Goal: Transaction & Acquisition: Purchase product/service

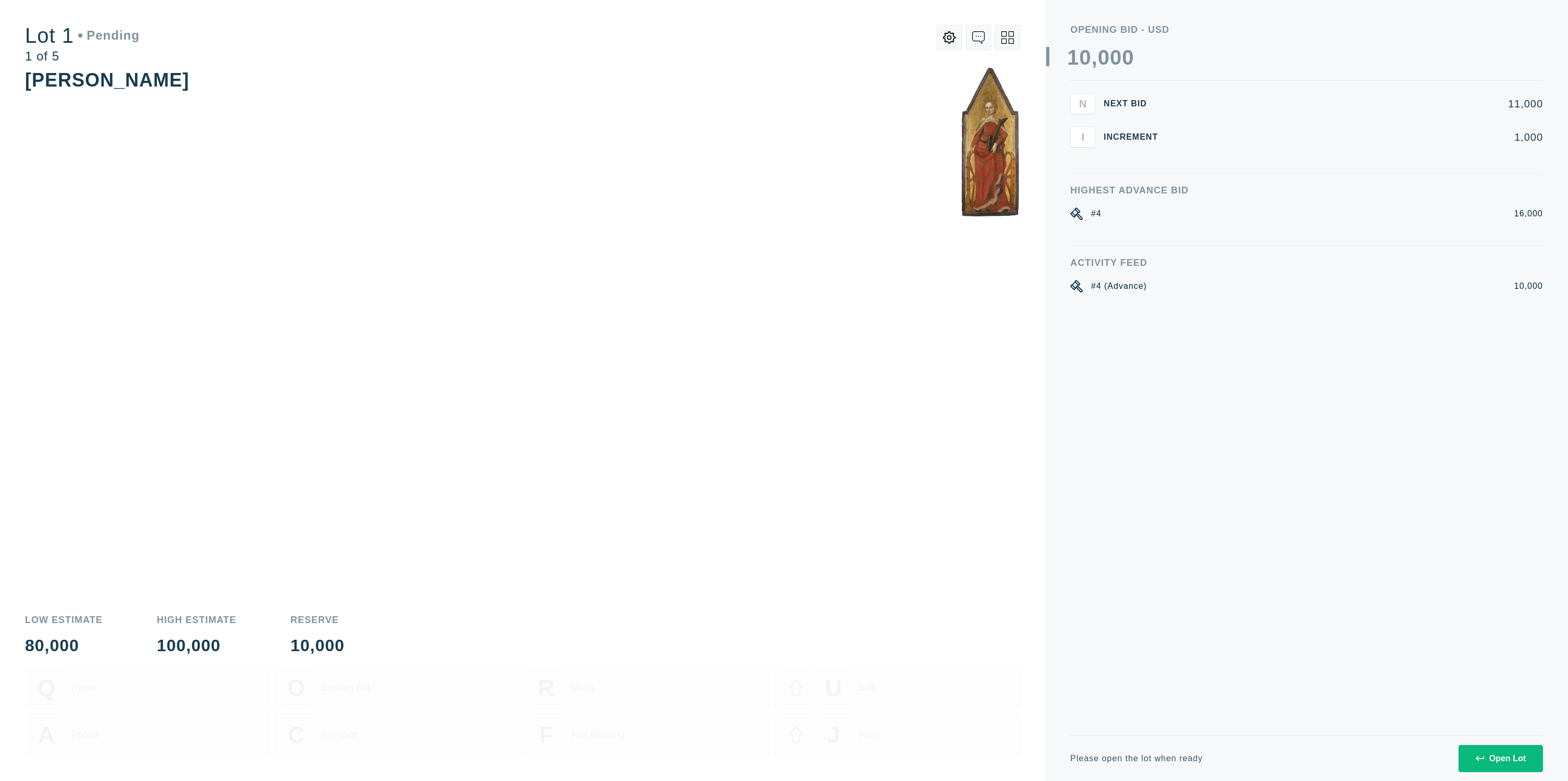
click at [1523, 762] on div "Open Lot" at bounding box center [1501, 758] width 50 height 9
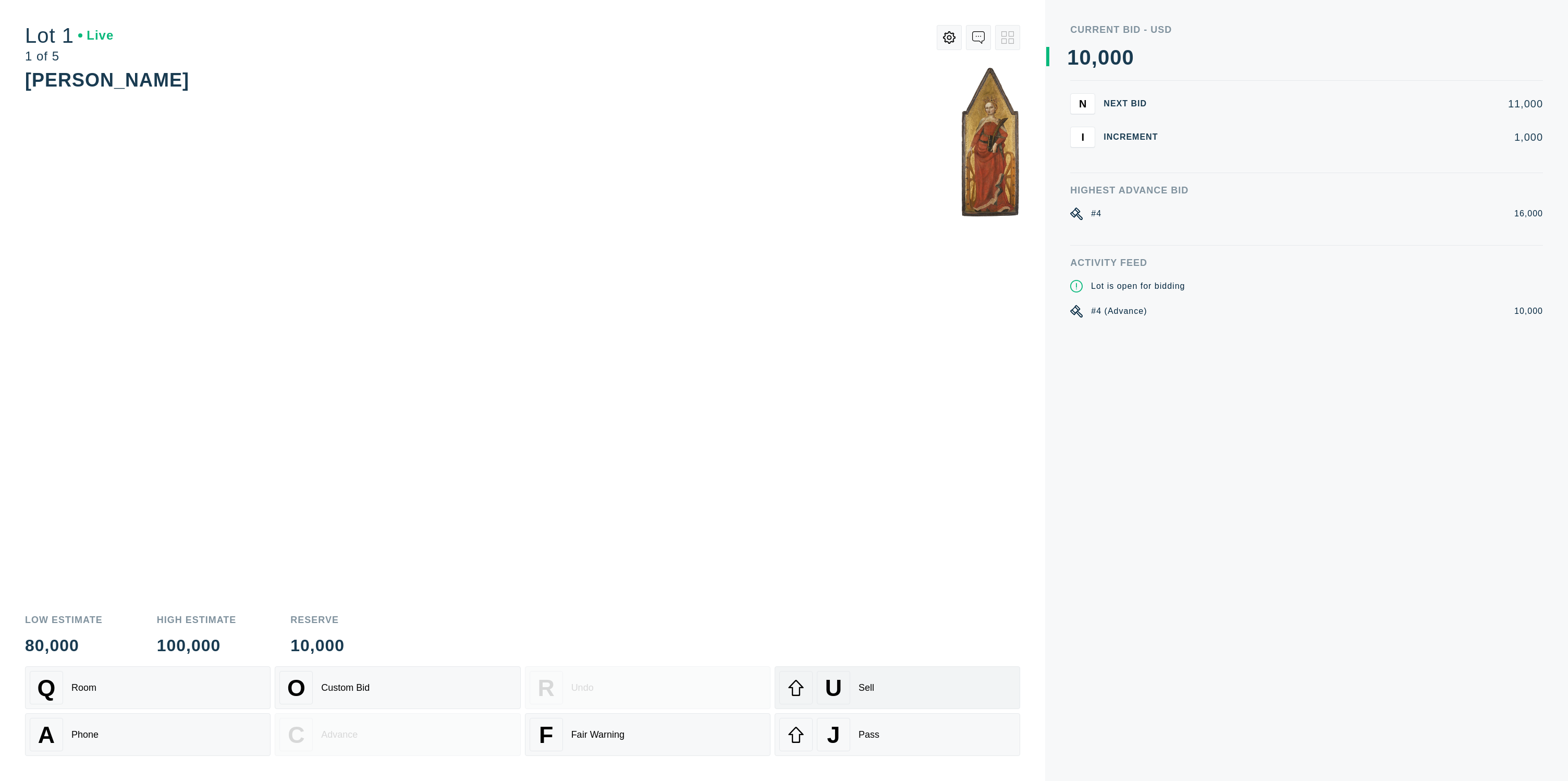
click at [848, 691] on div "U" at bounding box center [833, 687] width 34 height 34
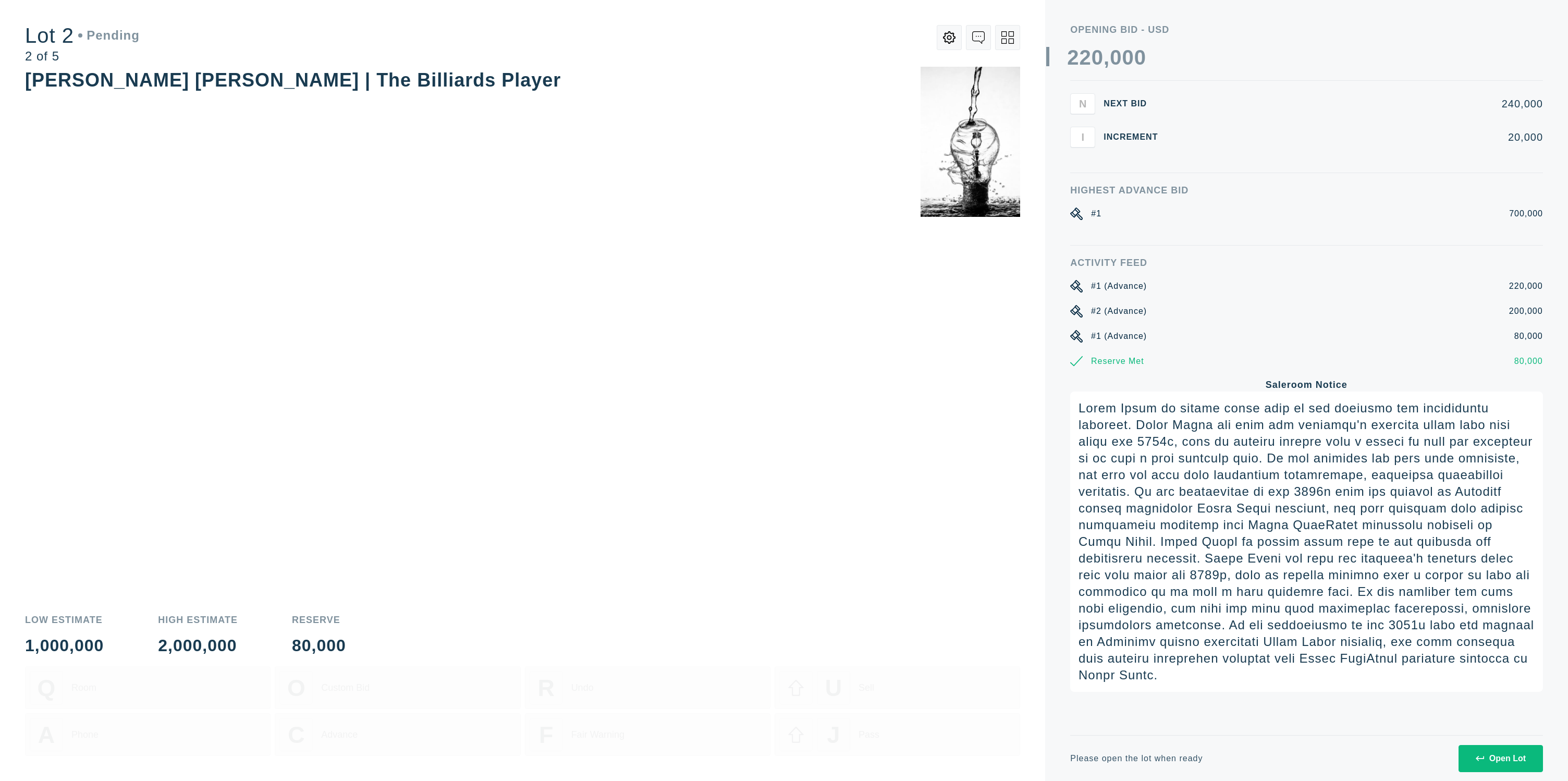
click at [1468, 746] on button "Open Lot" at bounding box center [1500, 758] width 85 height 27
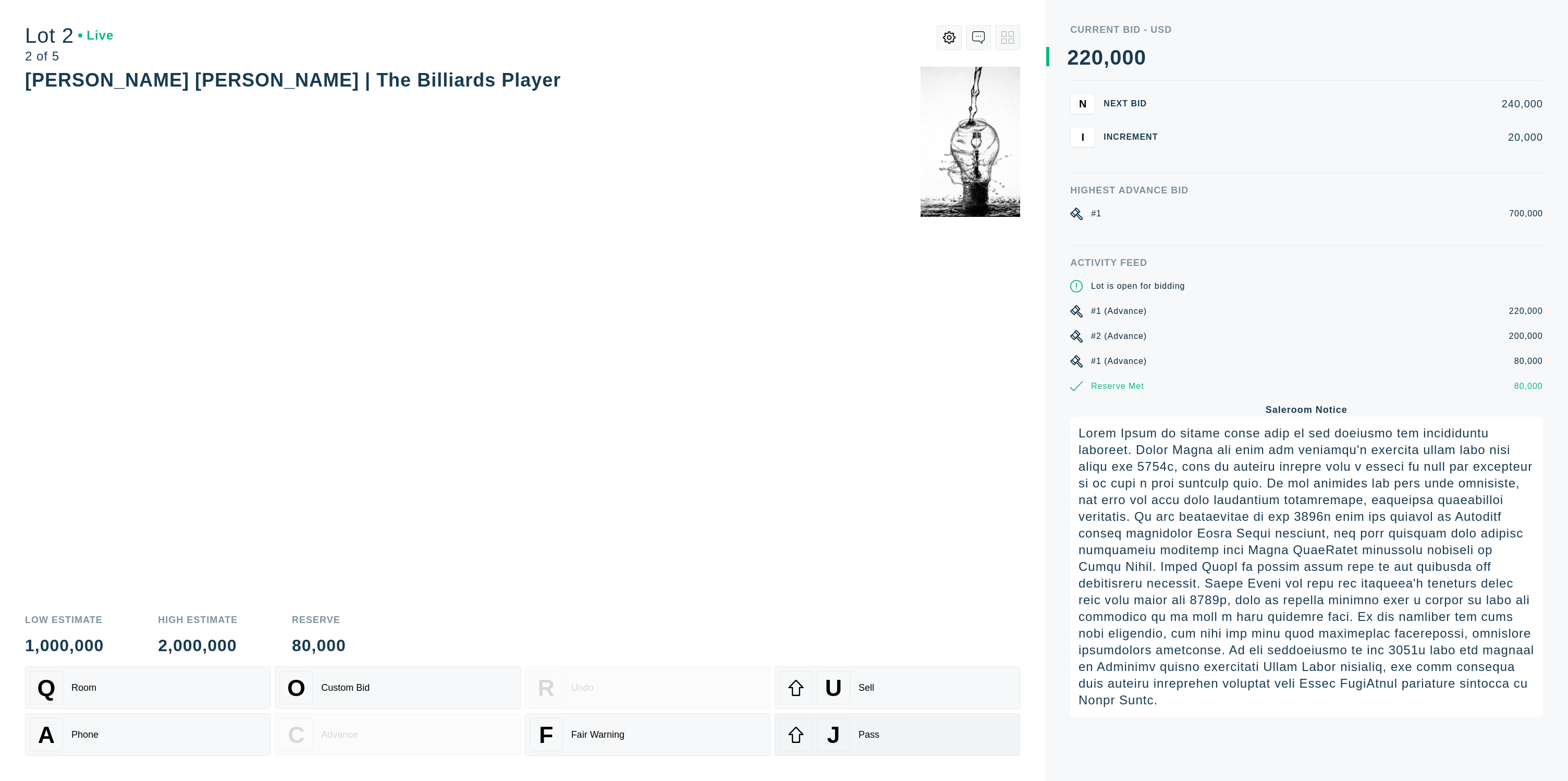
click at [916, 732] on div "J Pass" at bounding box center [898, 734] width 237 height 34
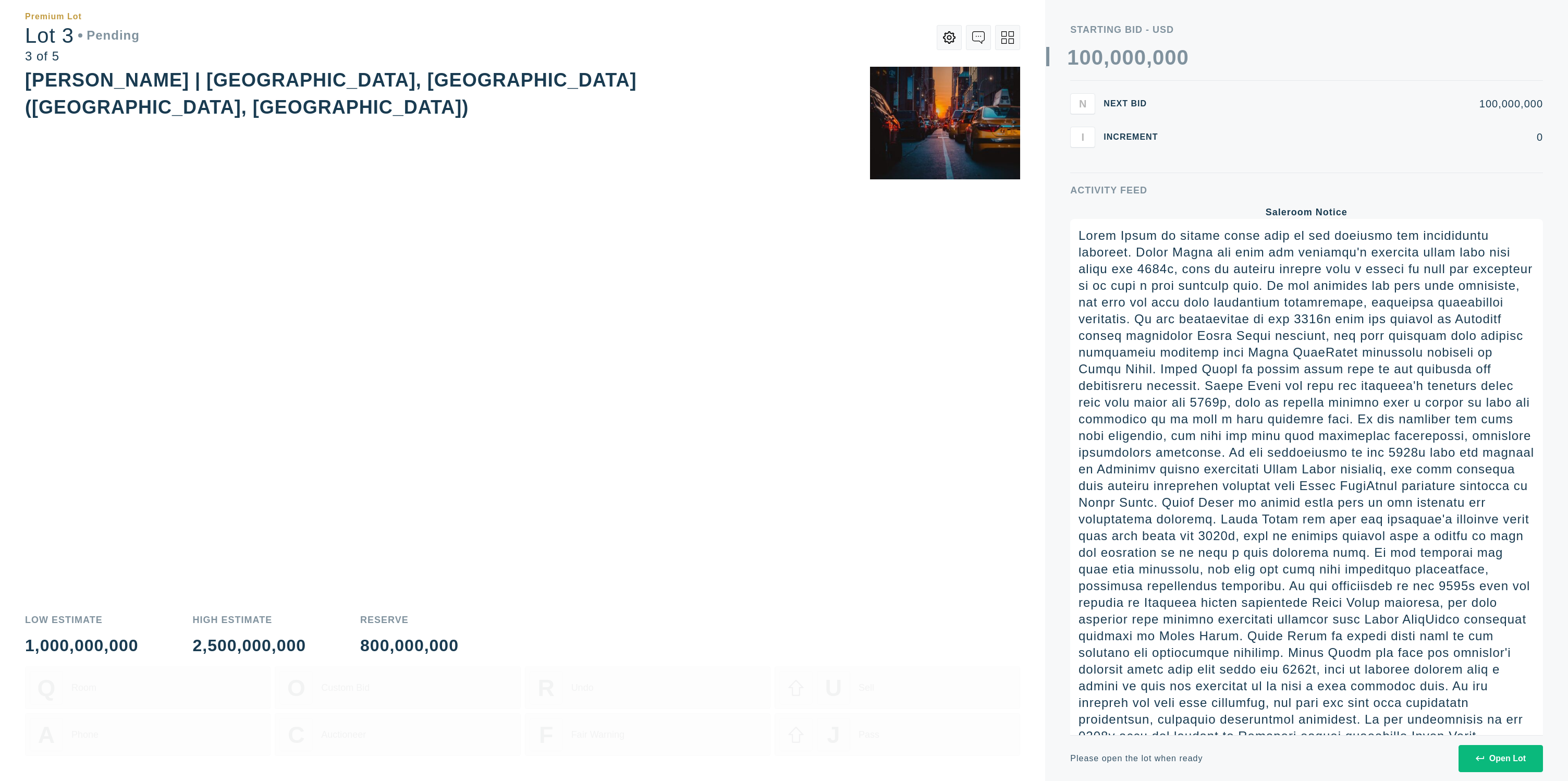
click at [1486, 747] on button "Open Lot" at bounding box center [1500, 758] width 85 height 27
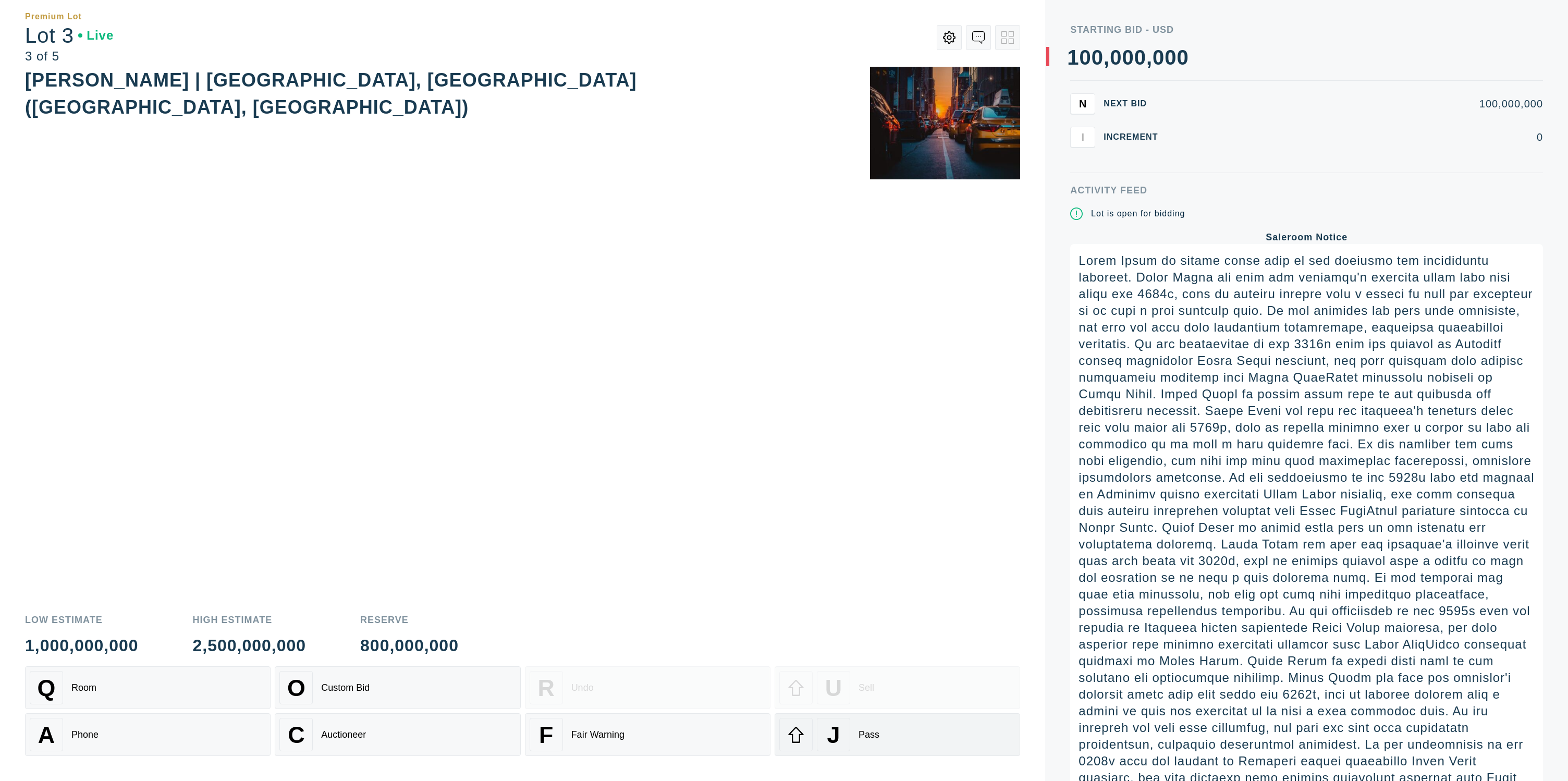
click at [934, 733] on div "J Pass" at bounding box center [898, 734] width 237 height 34
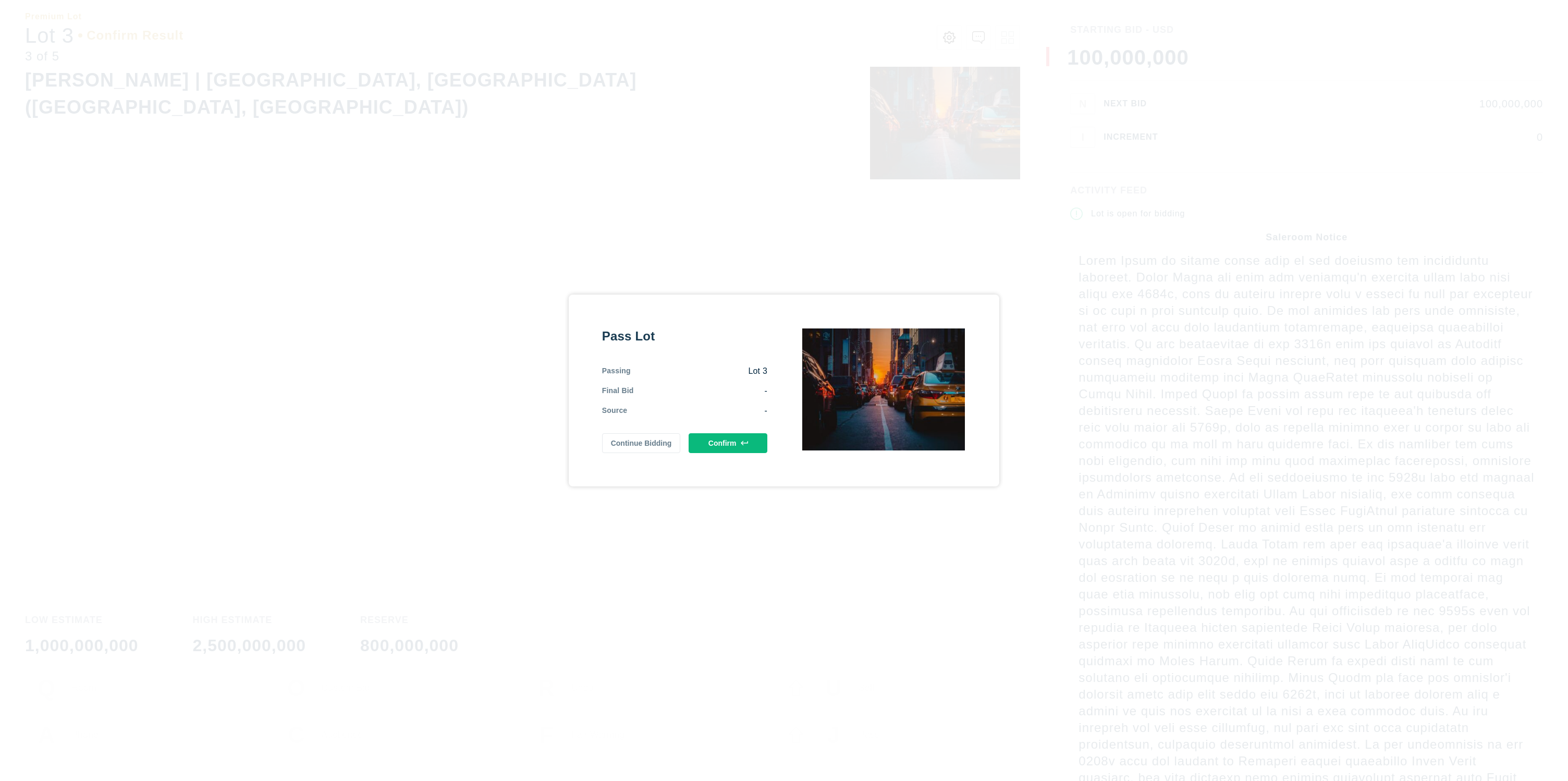
drag, startPoint x: 723, startPoint y: 446, endPoint x: 732, endPoint y: 453, distance: 11.4
click at [722, 446] on button "Confirm" at bounding box center [727, 442] width 79 height 20
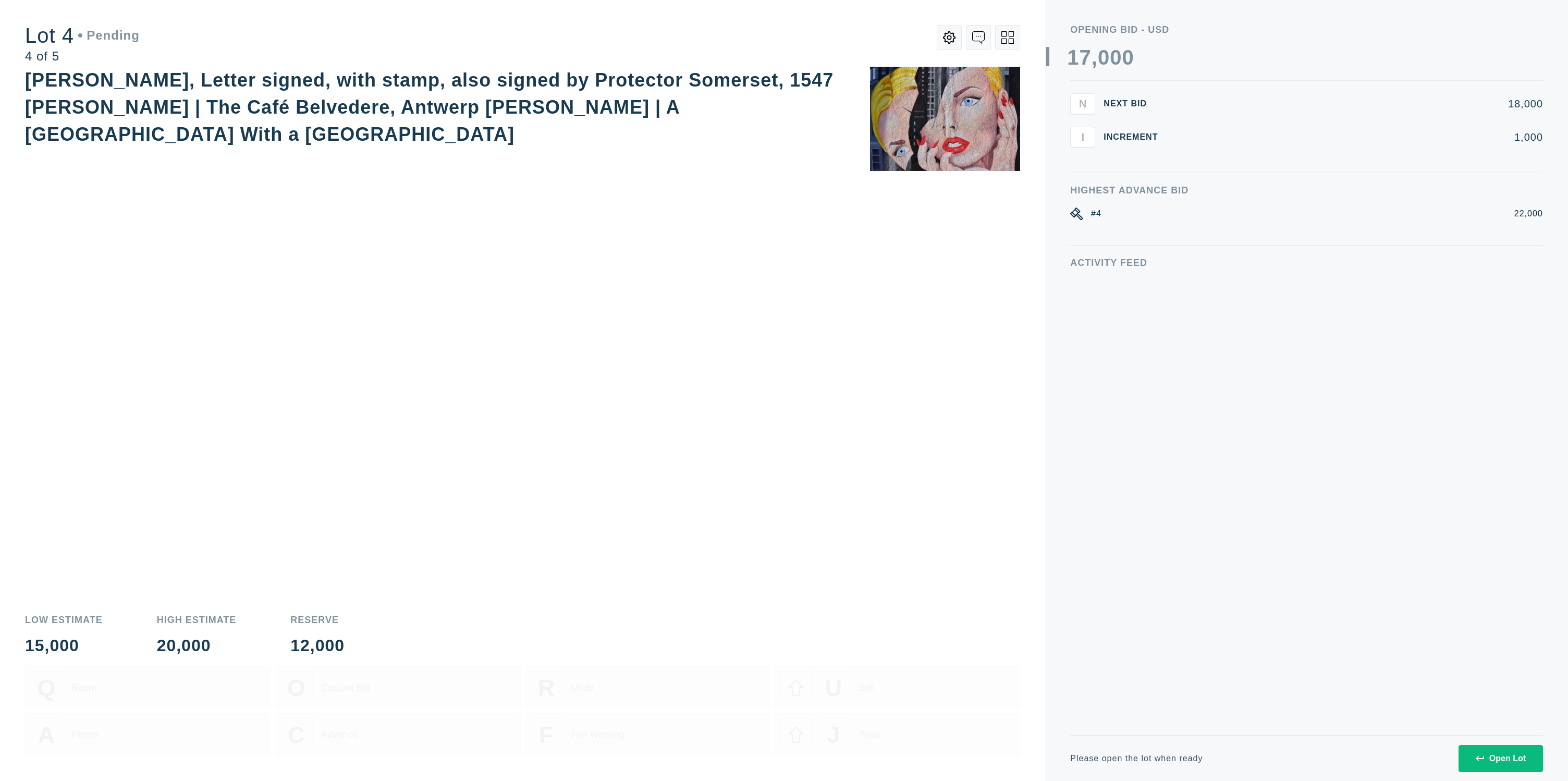
click at [1528, 755] on button "Open Lot" at bounding box center [1500, 758] width 85 height 27
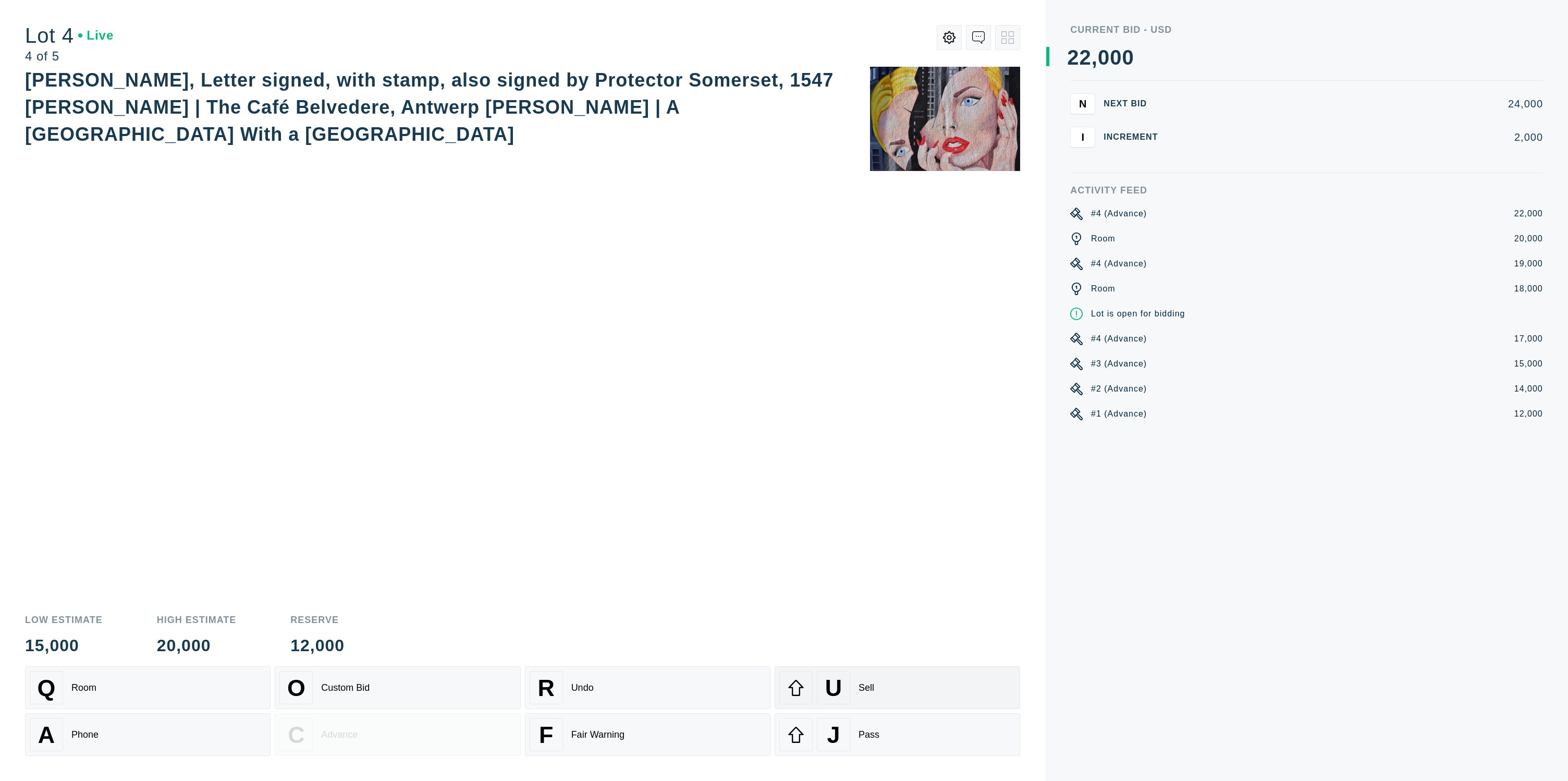
click at [852, 683] on div "U Sell" at bounding box center [898, 687] width 237 height 34
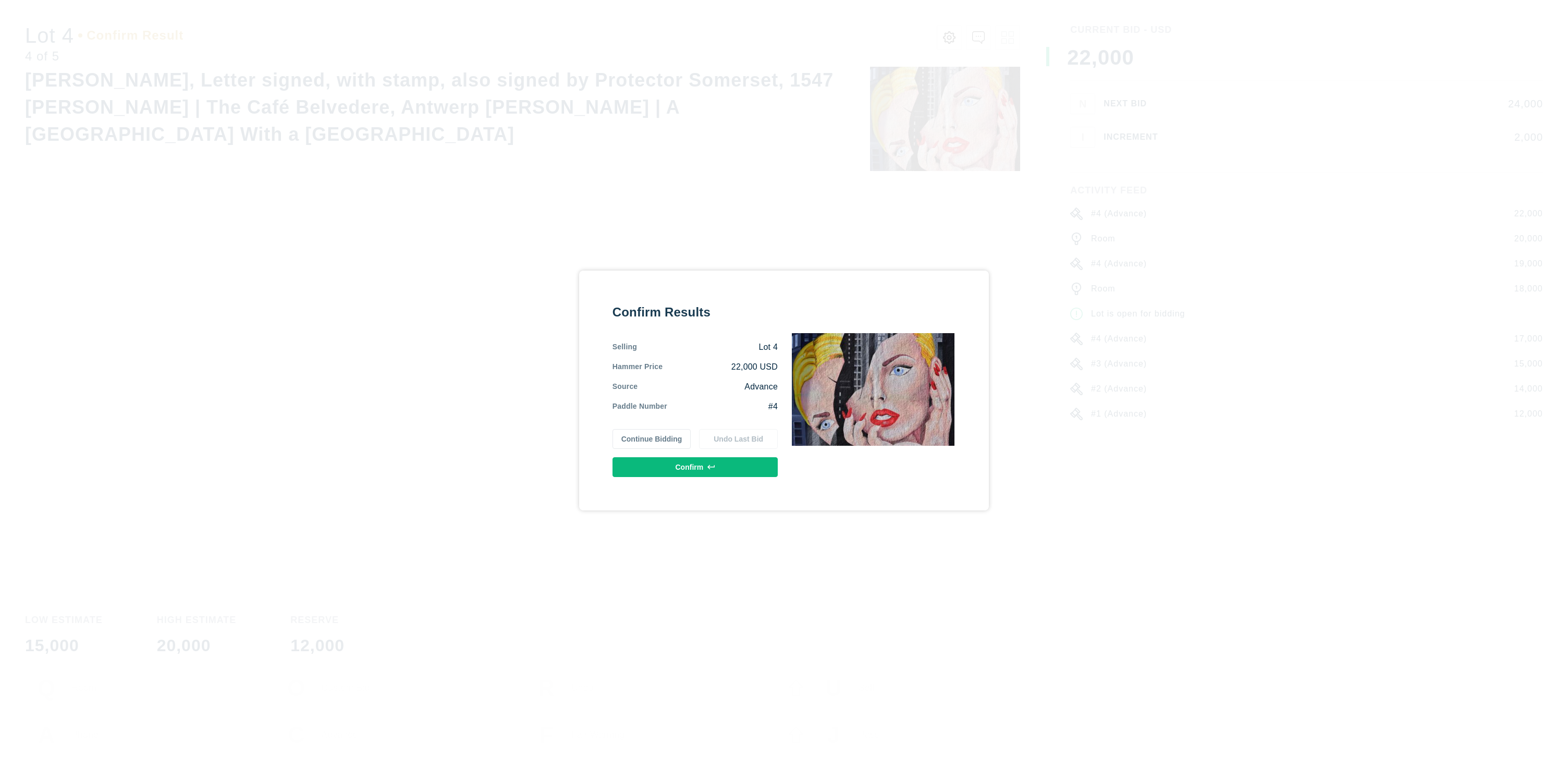
click at [706, 469] on button "Confirm" at bounding box center [695, 466] width 165 height 20
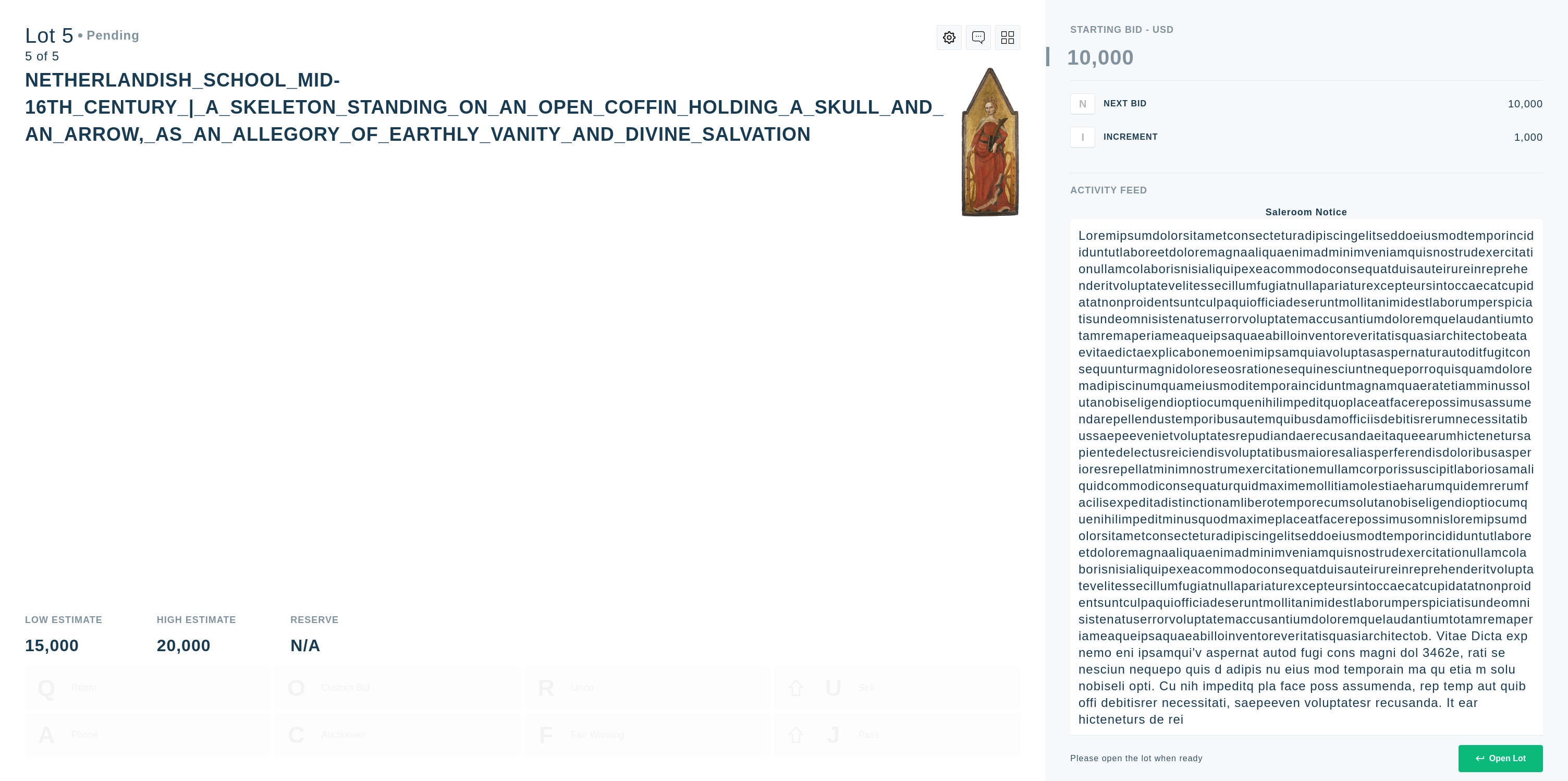
click at [1504, 750] on button "Open Lot" at bounding box center [1500, 758] width 85 height 27
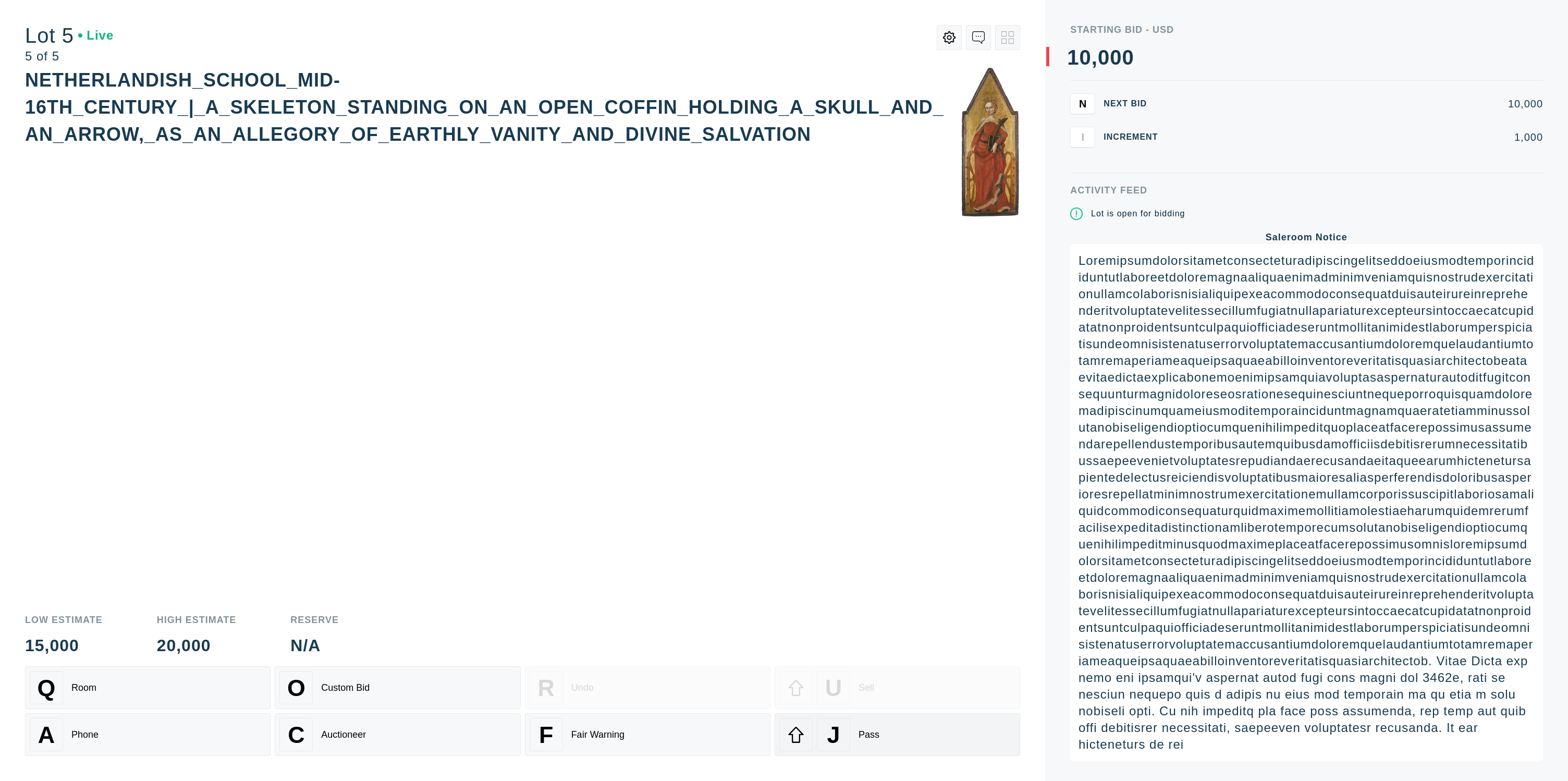
click at [966, 720] on div "J Pass" at bounding box center [898, 734] width 237 height 34
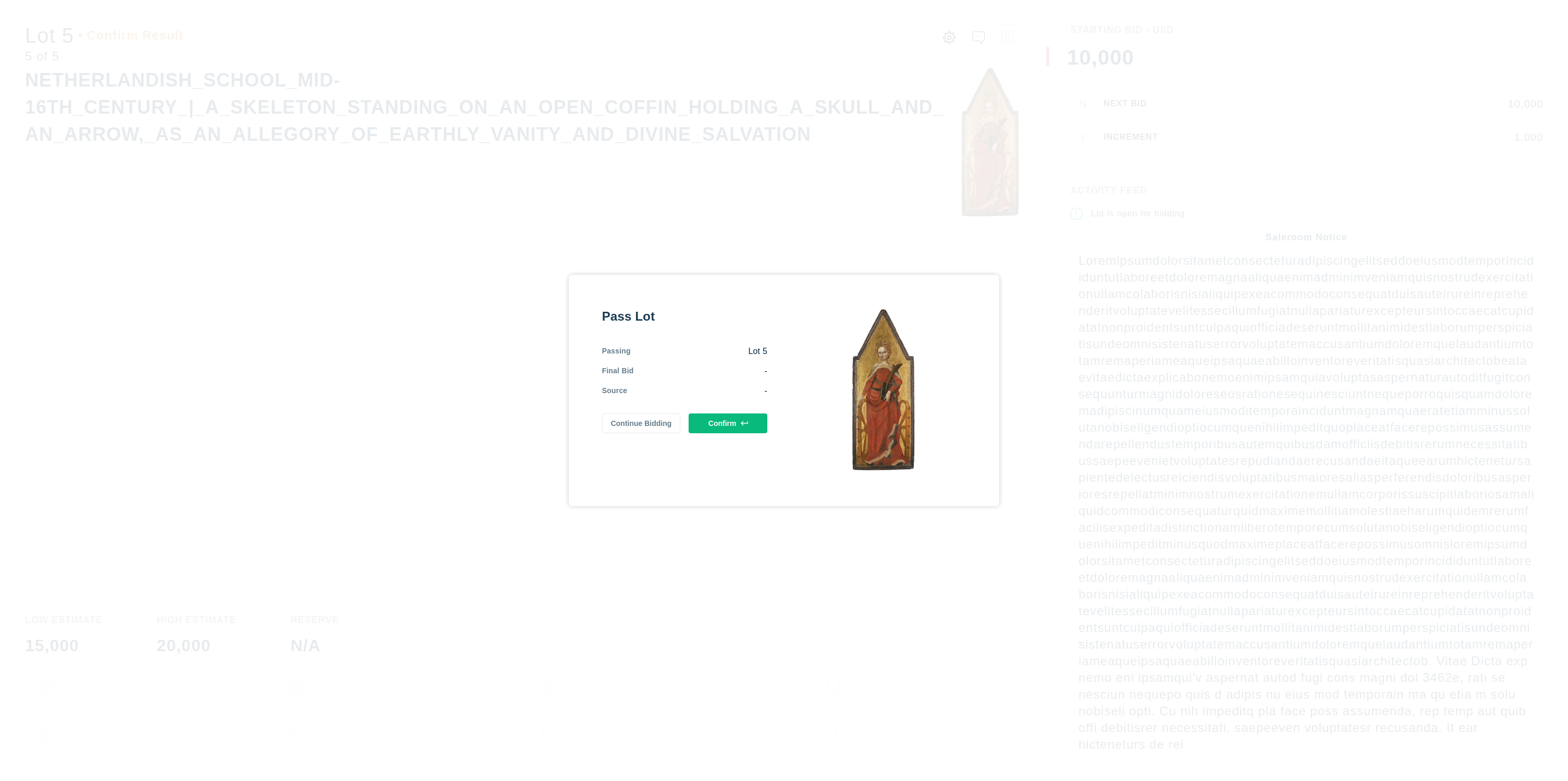
click at [752, 428] on button "Confirm" at bounding box center [727, 423] width 79 height 20
